Goal: Transaction & Acquisition: Subscribe to service/newsletter

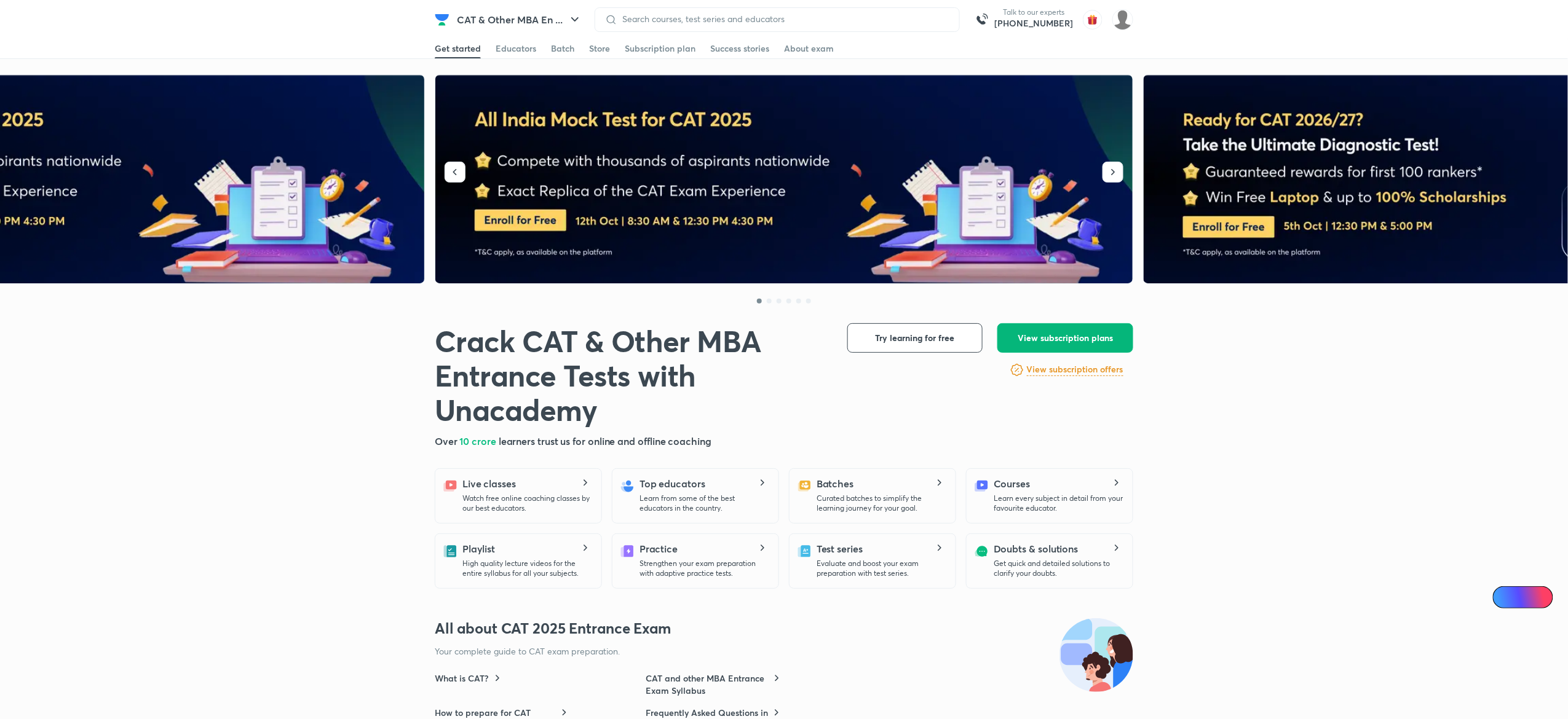
click at [1046, 333] on span "View subscription plans" at bounding box center [1065, 338] width 96 height 12
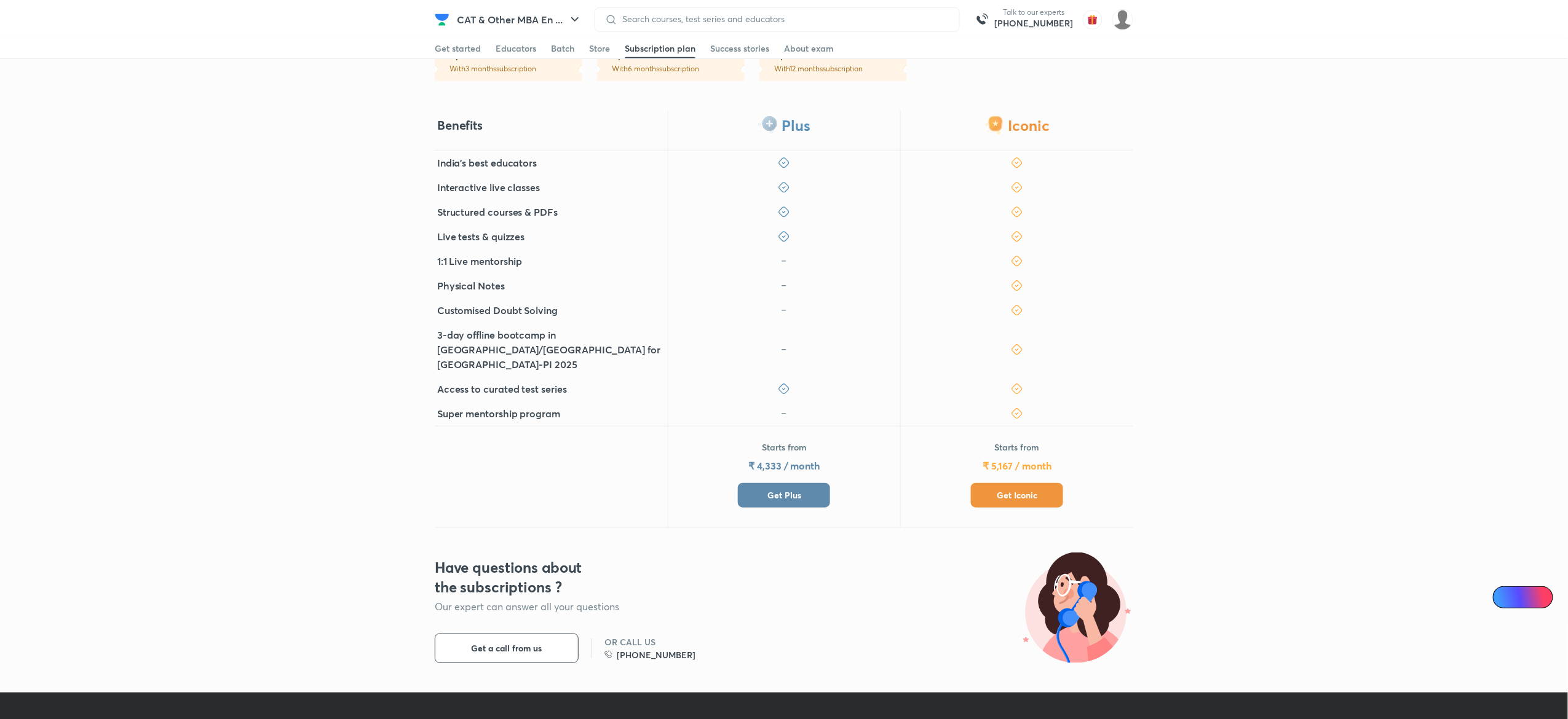
scroll to position [312, 0]
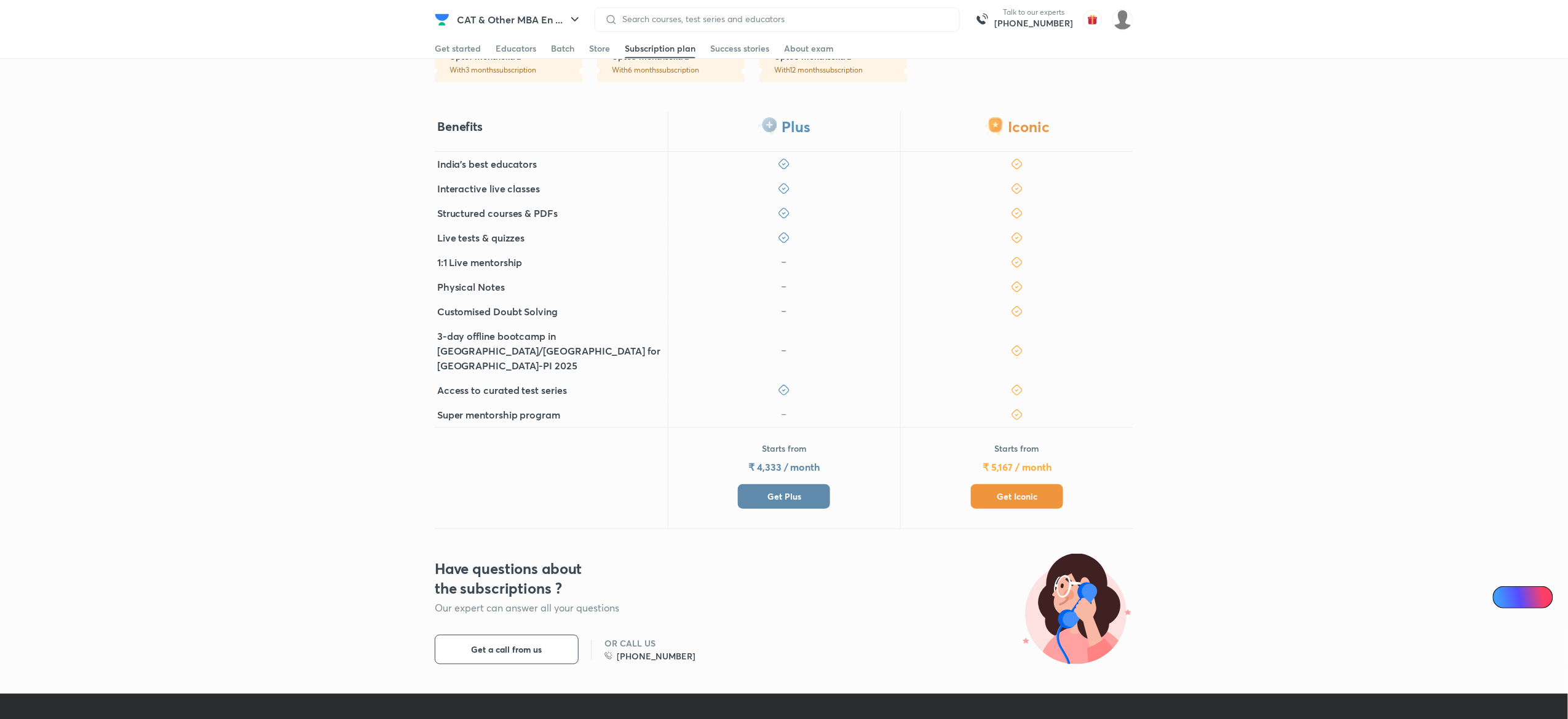
click at [800, 490] on span "Get Plus" at bounding box center [784, 496] width 34 height 12
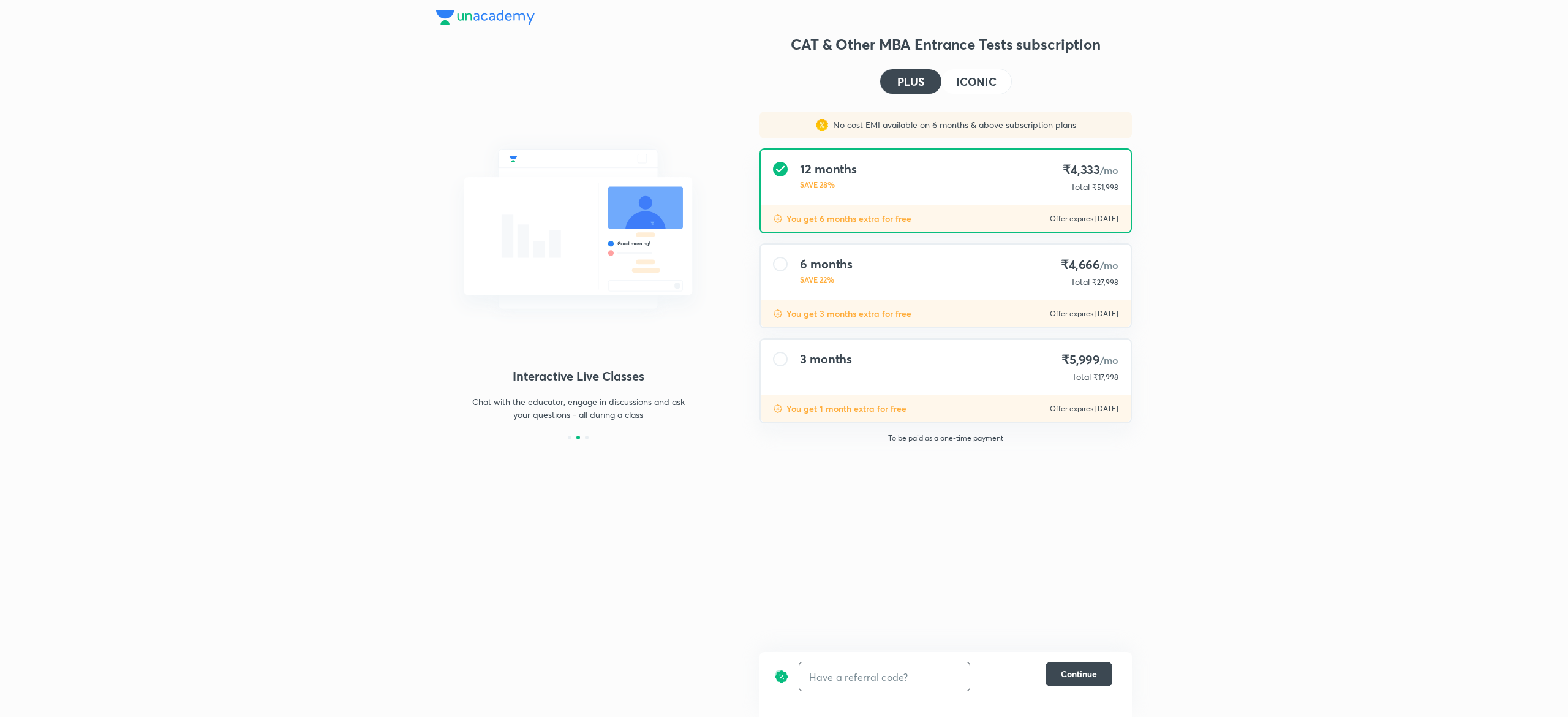
click at [832, 672] on input "text" at bounding box center [884, 677] width 170 height 29
type input "UNLOCK"
click at [945, 671] on icon at bounding box center [952, 676] width 15 height 15
click at [929, 379] on div "3 months ₹5,999 /mo Total ₹17,998" at bounding box center [945, 367] width 370 height 56
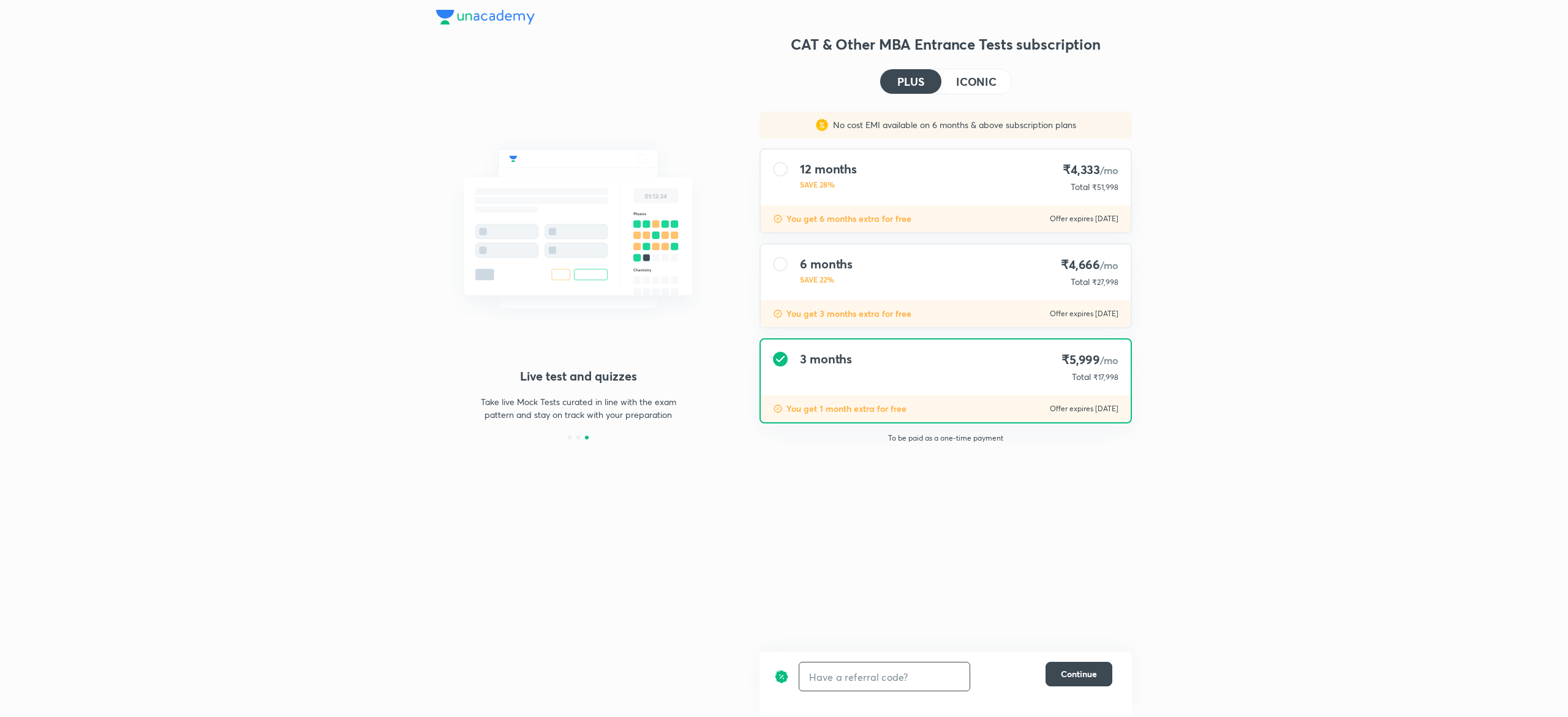
click at [1108, 376] on span "₹17,998" at bounding box center [1105, 377] width 25 height 9
copy span "17,998"
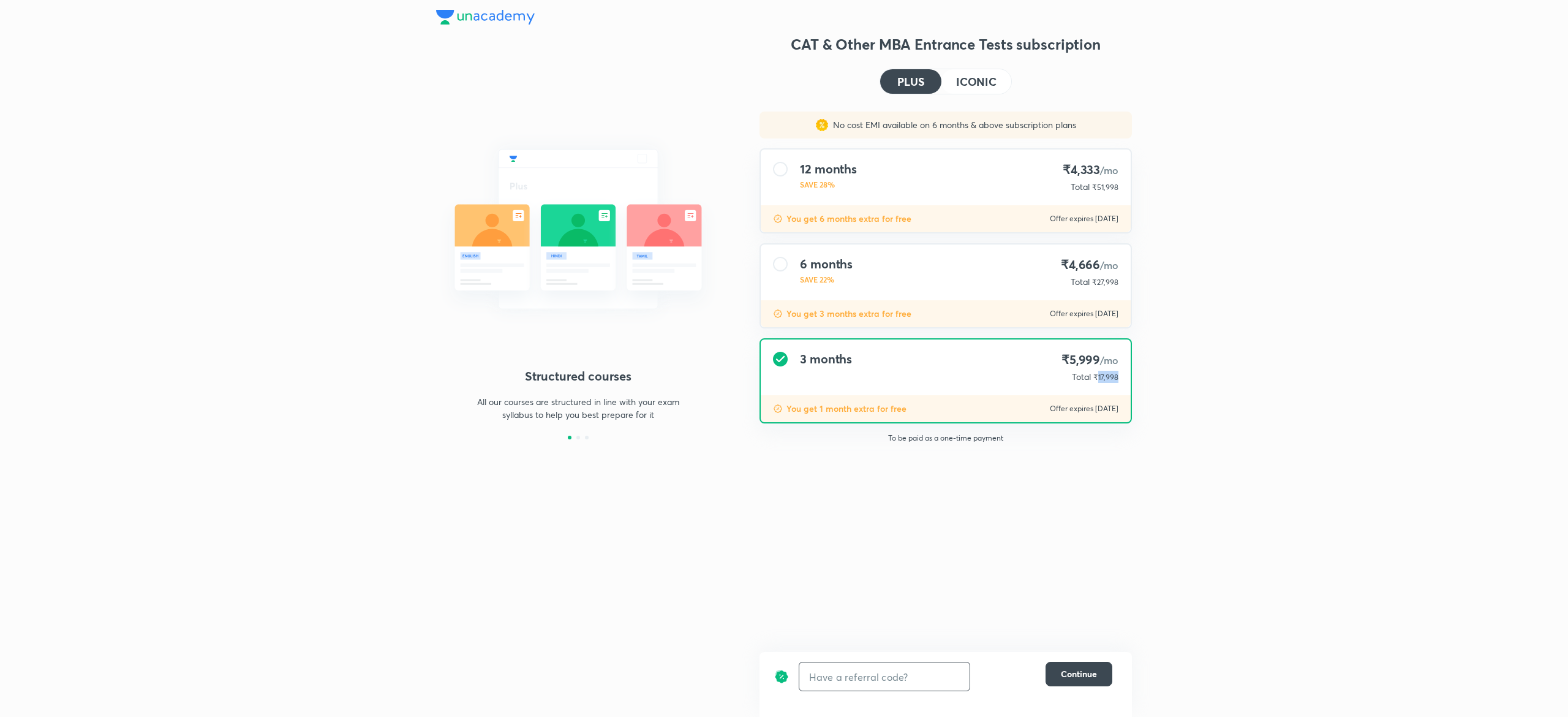
click at [978, 78] on h4 "ICONIC" at bounding box center [976, 81] width 40 height 11
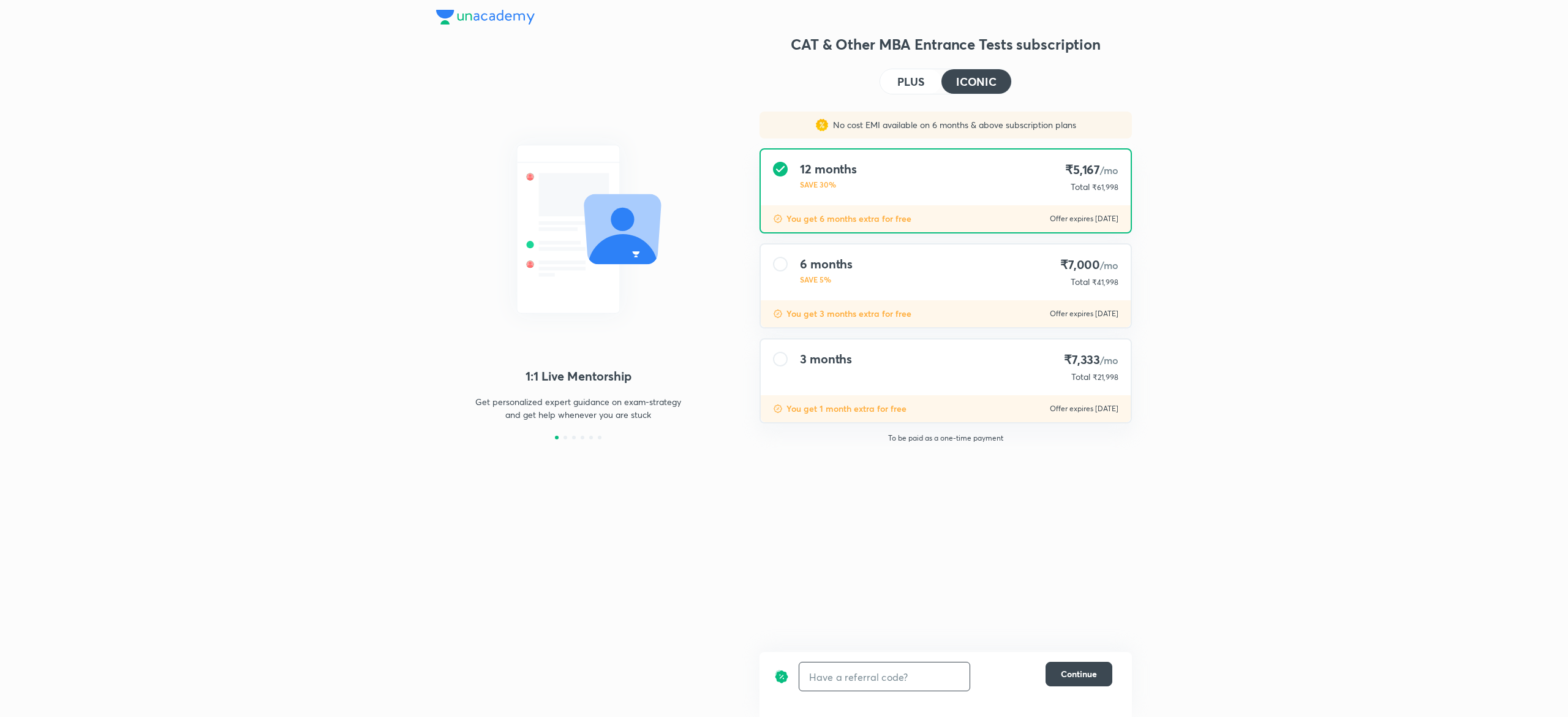
click at [1106, 376] on span "₹21,998" at bounding box center [1105, 377] width 26 height 9
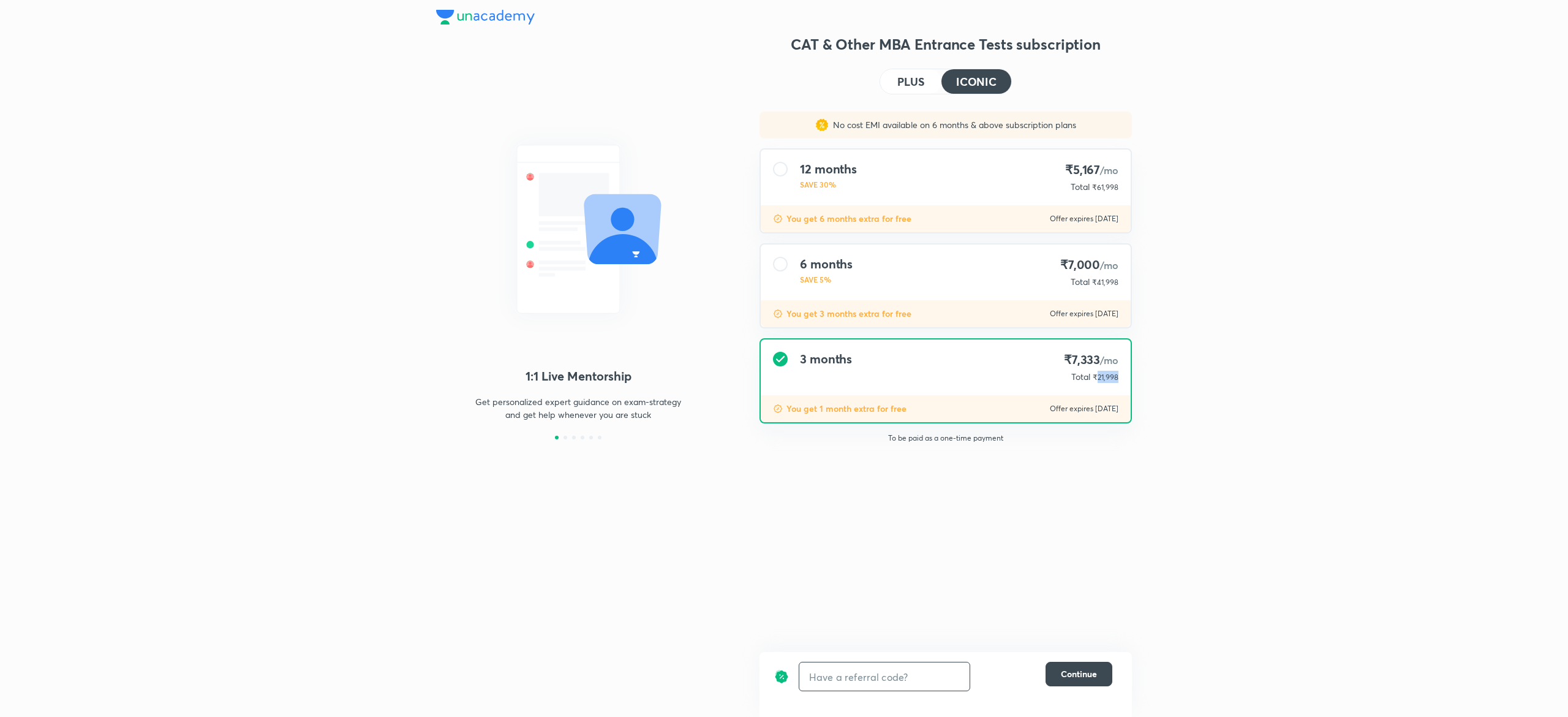
click at [1106, 376] on span "₹21,998" at bounding box center [1105, 377] width 26 height 9
copy span "21,998"
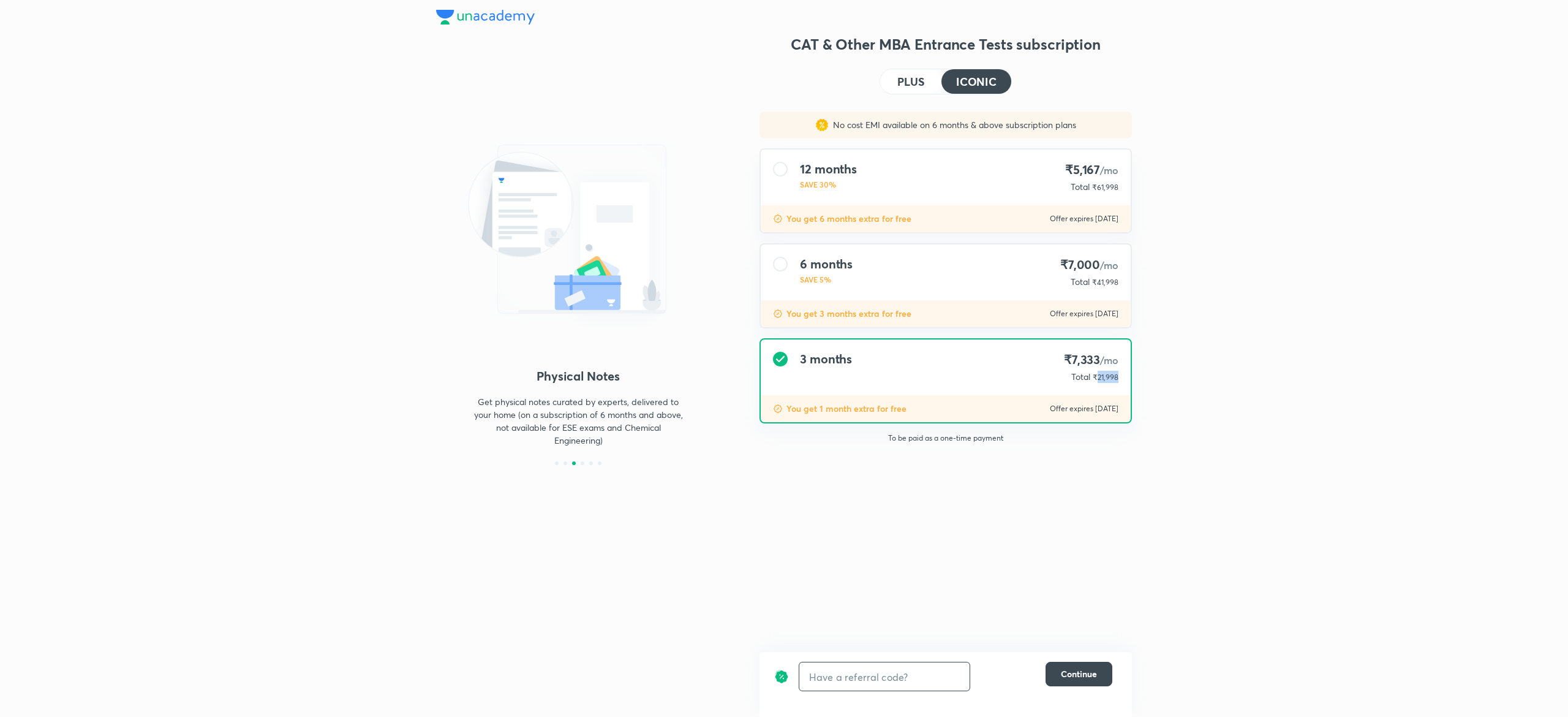
click at [902, 80] on h4 "PLUS" at bounding box center [910, 81] width 27 height 11
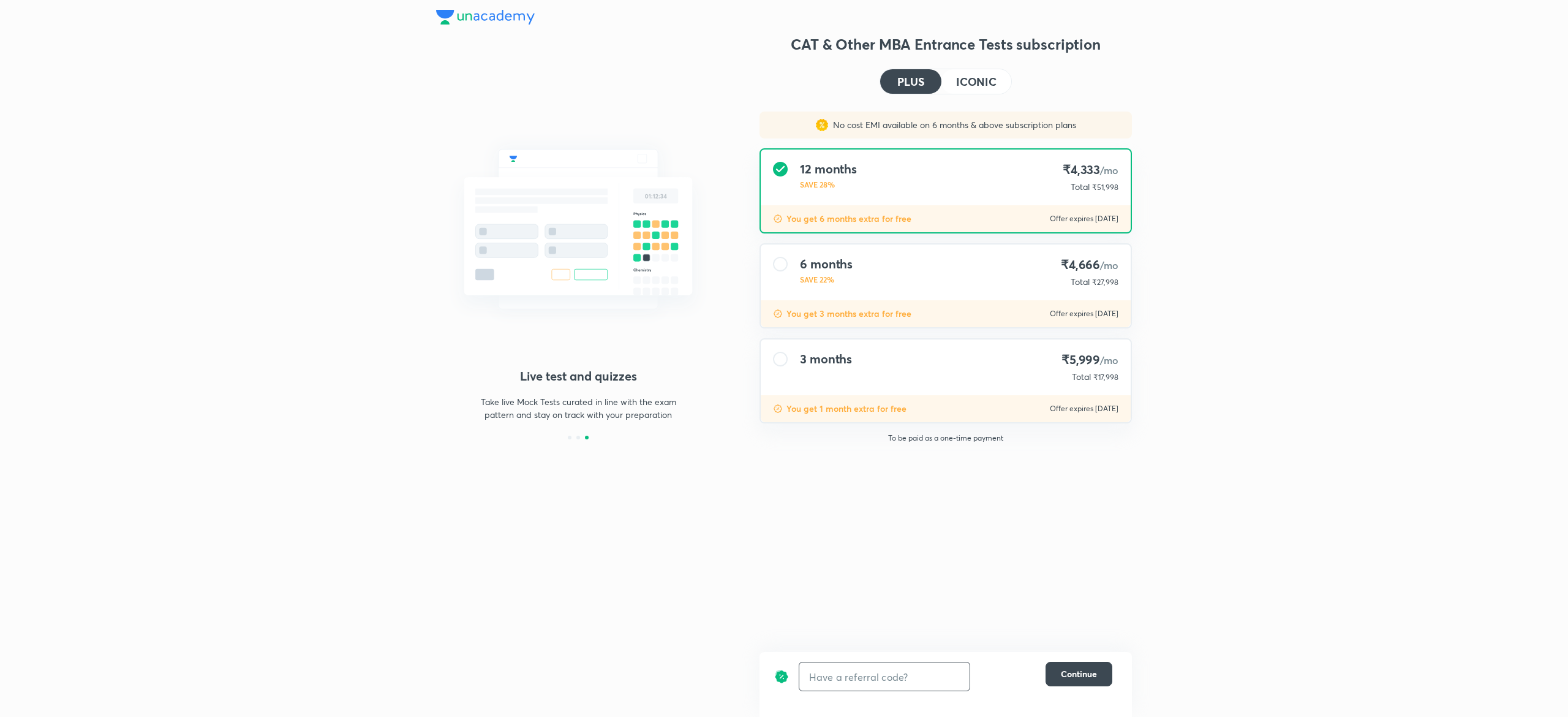
click at [886, 292] on div "6 months SAVE 22% ₹4,666 /mo Total ₹27,998" at bounding box center [945, 272] width 370 height 56
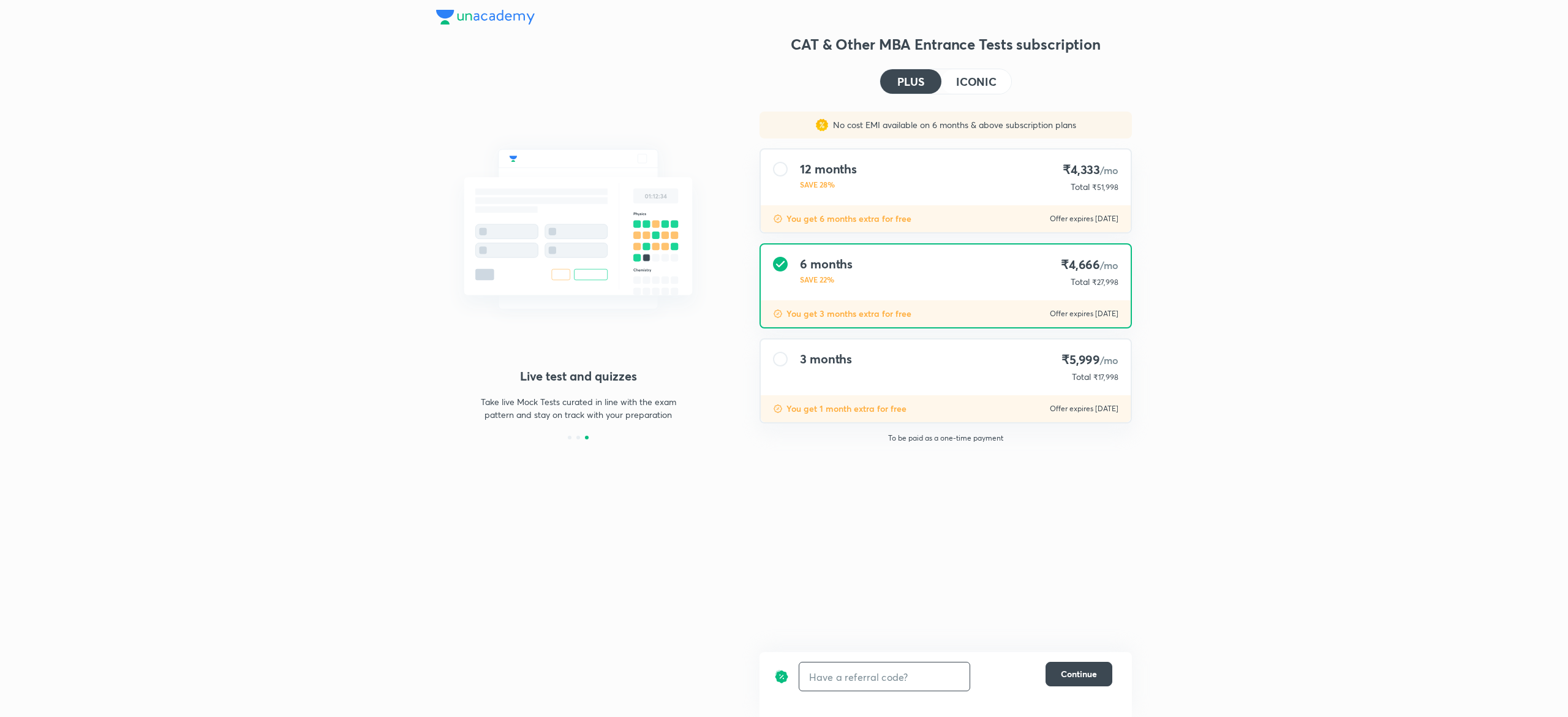
click at [1104, 279] on span "₹27,998" at bounding box center [1105, 282] width 27 height 9
copy span "27,998"
click at [963, 56] on div "CAT & Other MBA Entrance Tests subscription PLUS ICONIC No cost EMI available o…" at bounding box center [946, 274] width 372 height 480
click at [966, 77] on h4 "ICONIC" at bounding box center [976, 81] width 40 height 11
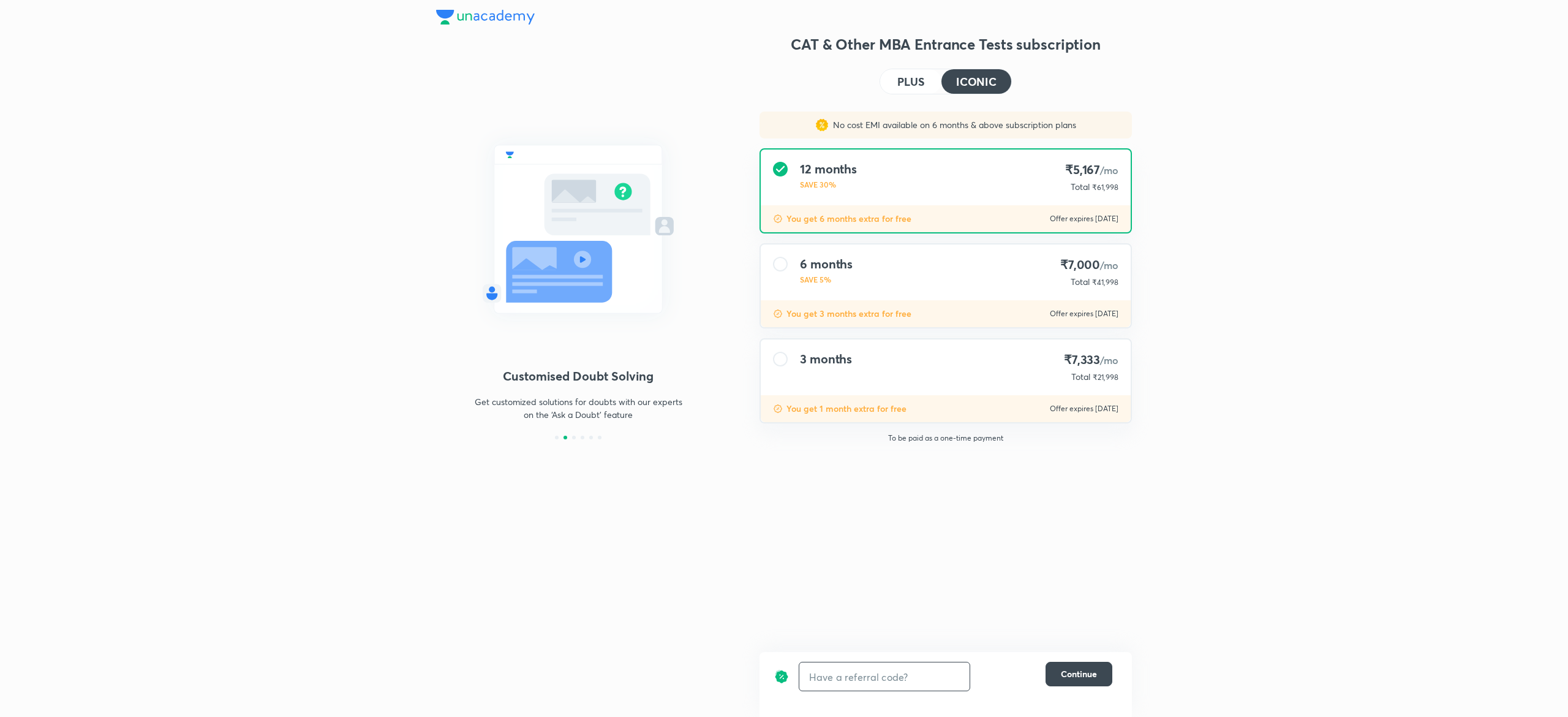
click at [1106, 377] on span "₹21,998" at bounding box center [1105, 377] width 26 height 9
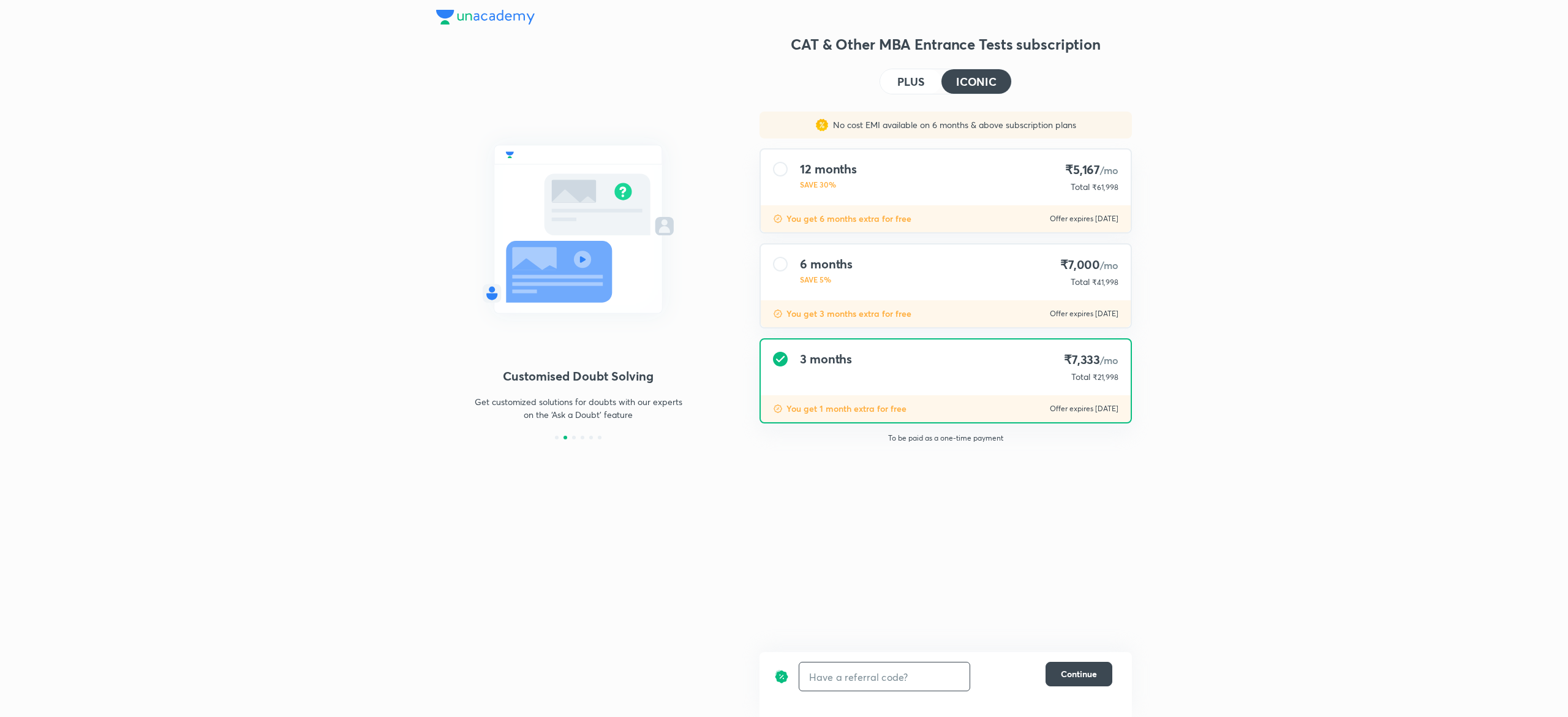
click at [1106, 377] on span "₹21,998" at bounding box center [1105, 377] width 26 height 9
click at [1102, 279] on span "₹41,998" at bounding box center [1105, 282] width 27 height 9
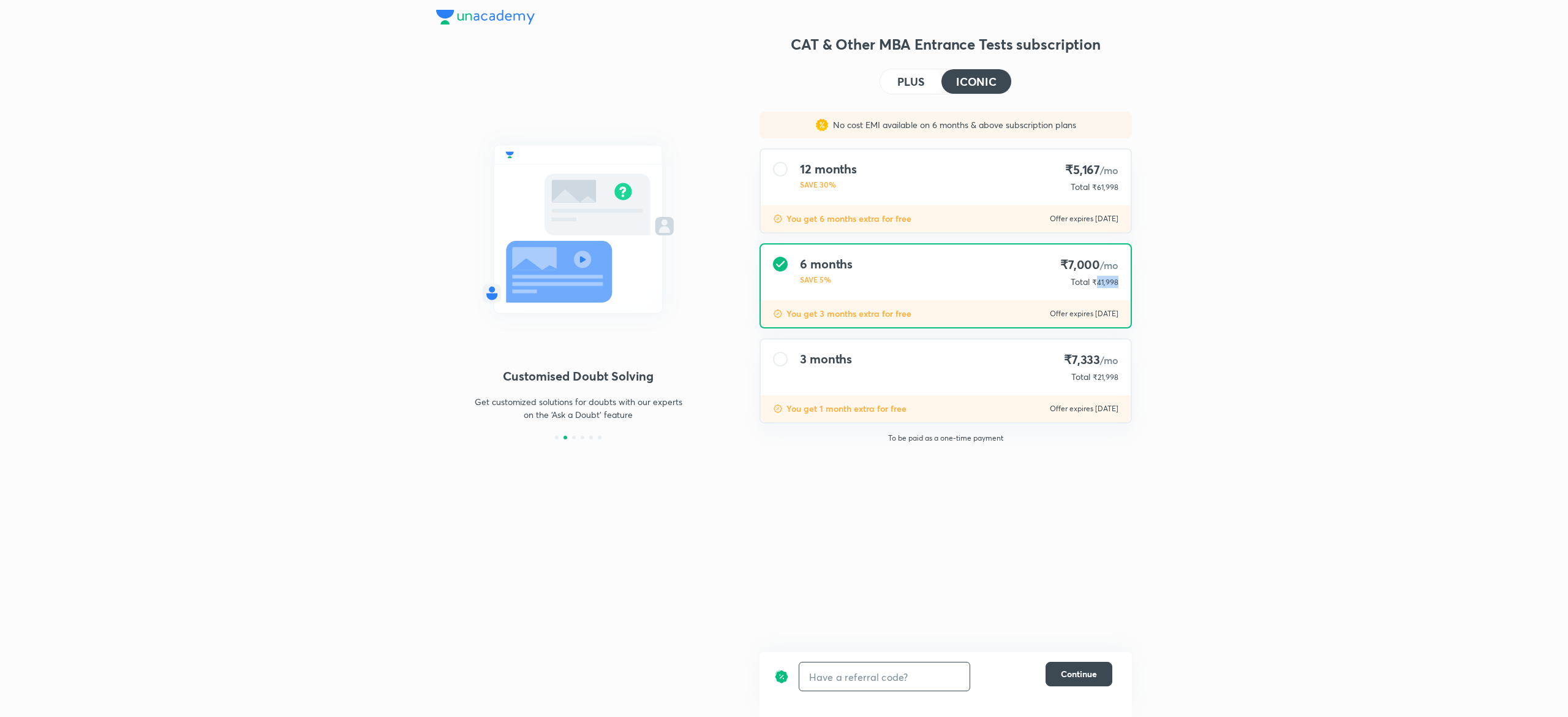
click at [1102, 279] on span "₹41,998" at bounding box center [1105, 282] width 27 height 9
copy span "41,998"
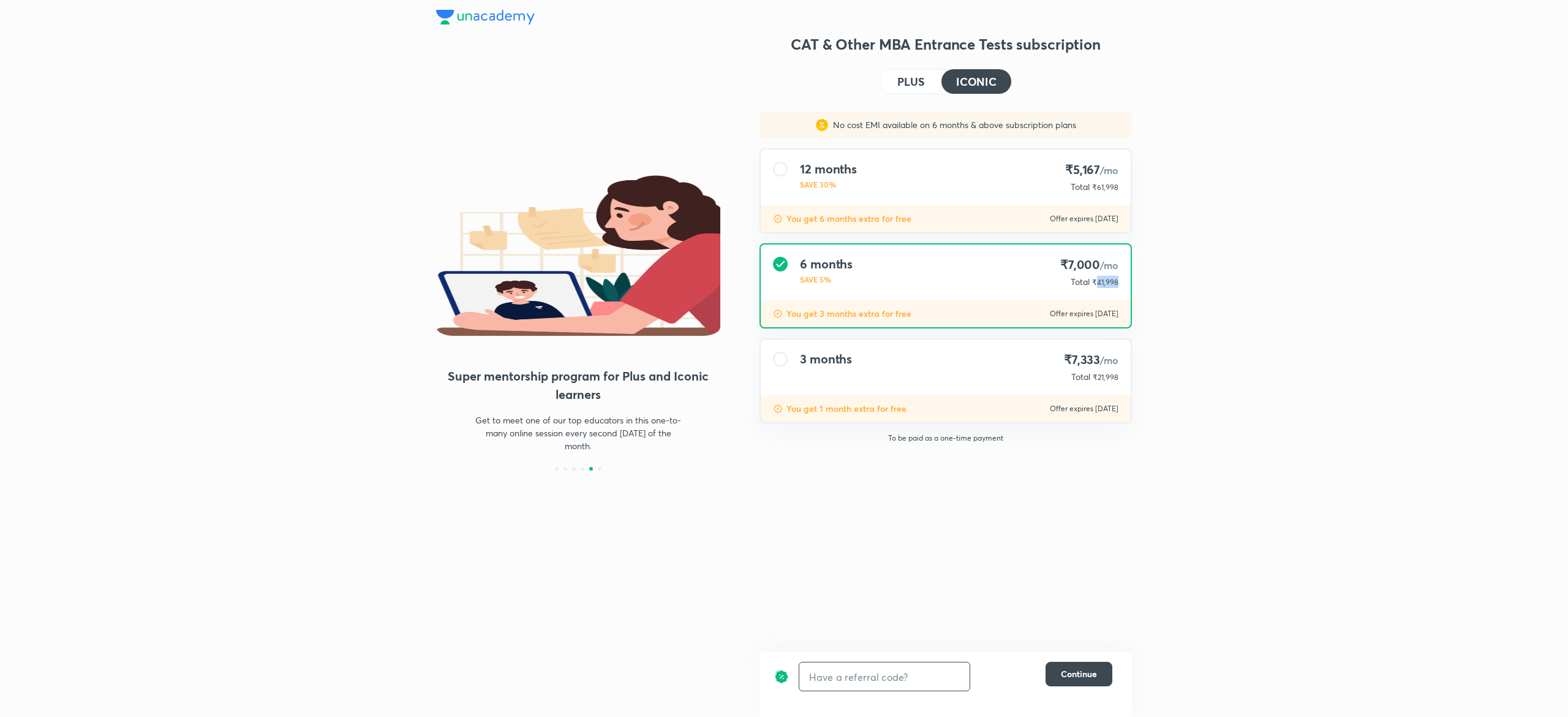
click at [923, 87] on h4 "PLUS" at bounding box center [910, 81] width 27 height 11
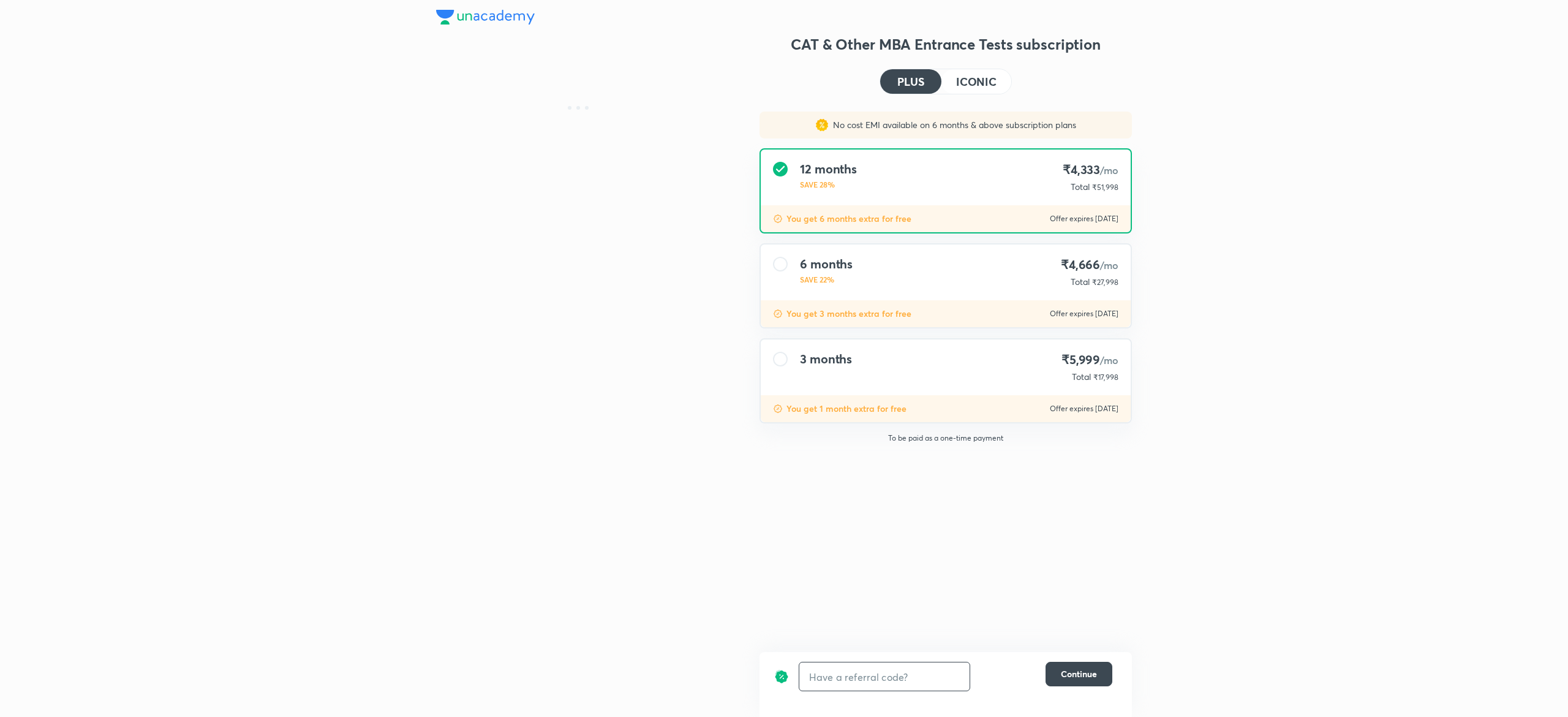
click at [886, 198] on div "12 months SAVE 28% ₹4,333 /mo Total ₹51,998" at bounding box center [945, 177] width 370 height 56
click at [1108, 186] on span "₹51,998" at bounding box center [1105, 187] width 27 height 9
copy span "51,998"
click at [1108, 186] on span "₹51,998" at bounding box center [1105, 187] width 27 height 9
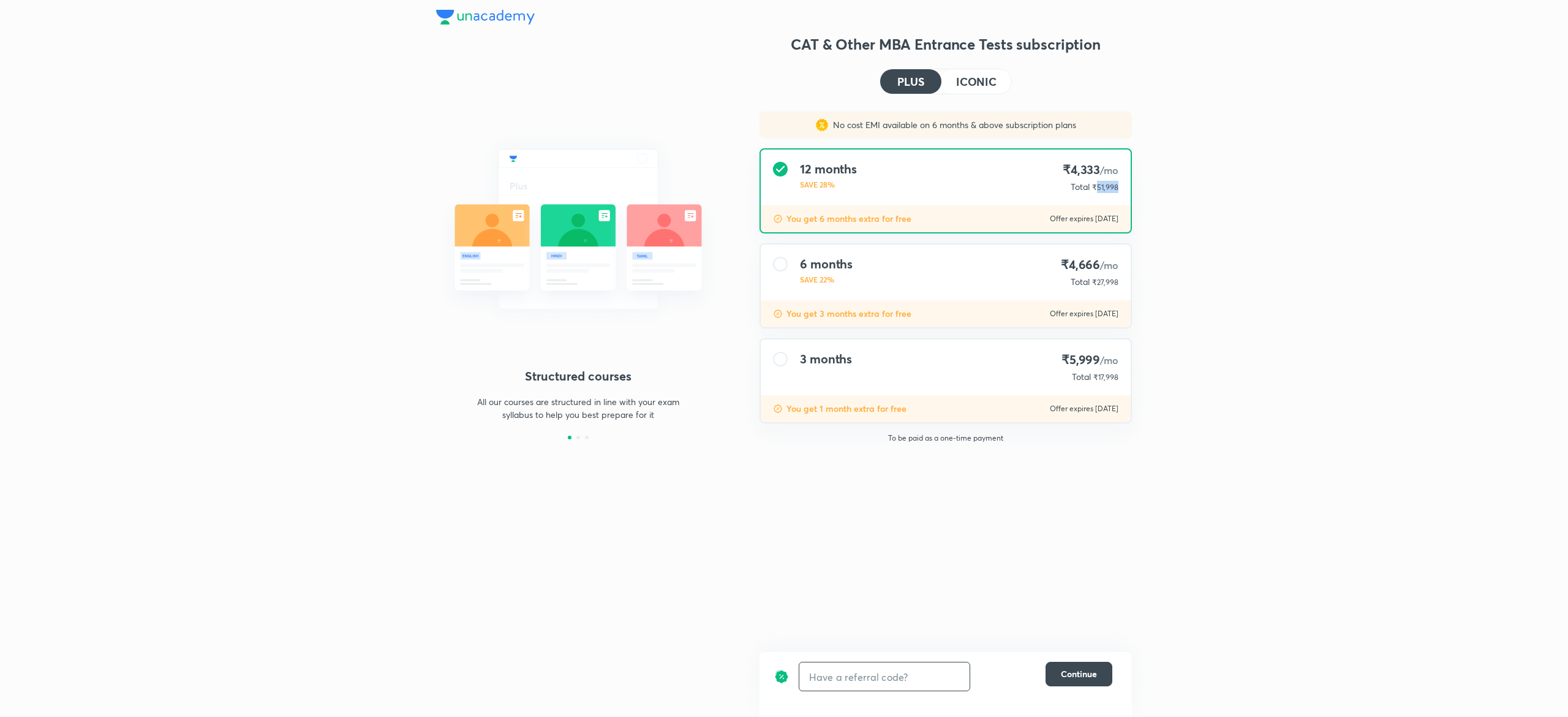
click at [985, 83] on h4 "ICONIC" at bounding box center [976, 81] width 40 height 11
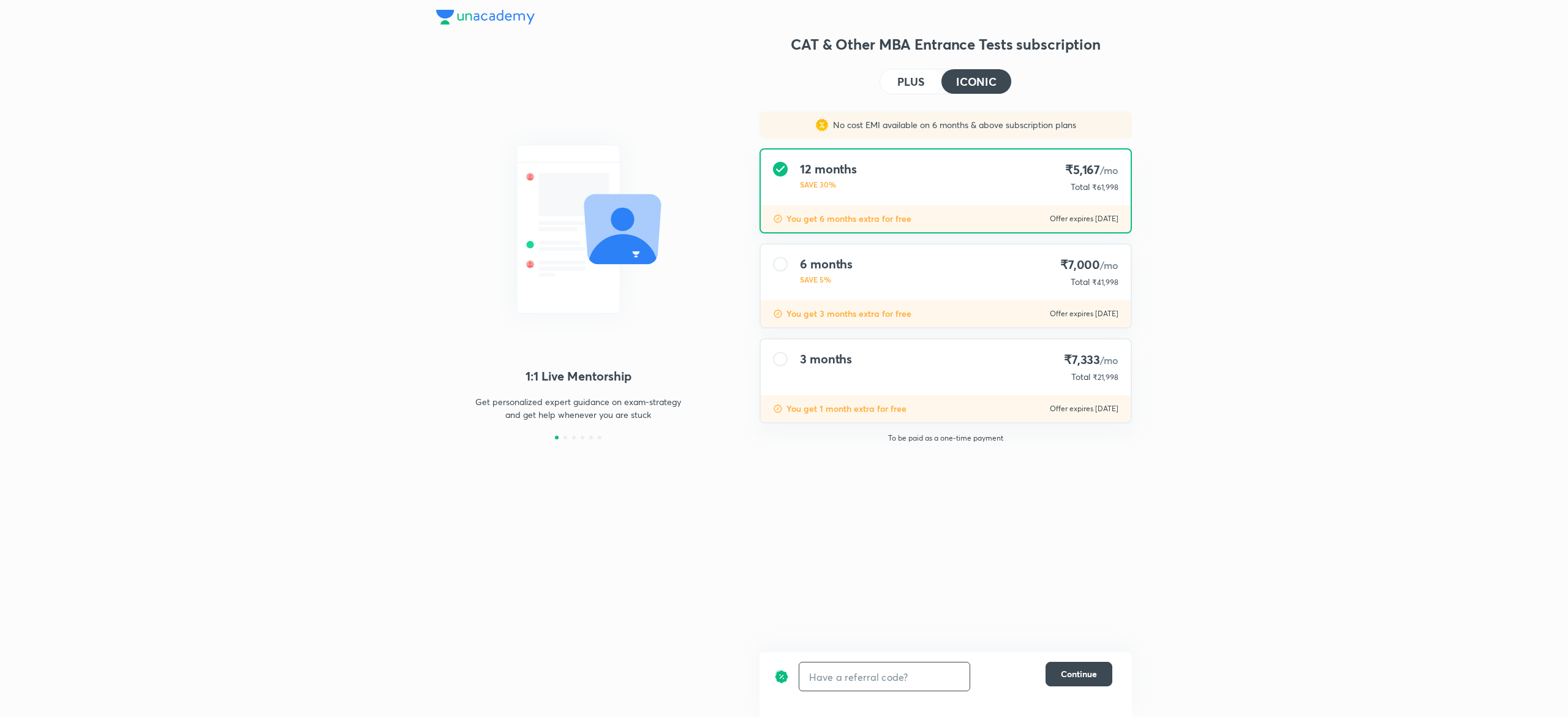
click at [1107, 195] on div "12 months SAVE 30% ₹5,167 /mo Total ₹61,998" at bounding box center [945, 177] width 370 height 56
copy span "61,998"
